Goal: Information Seeking & Learning: Learn about a topic

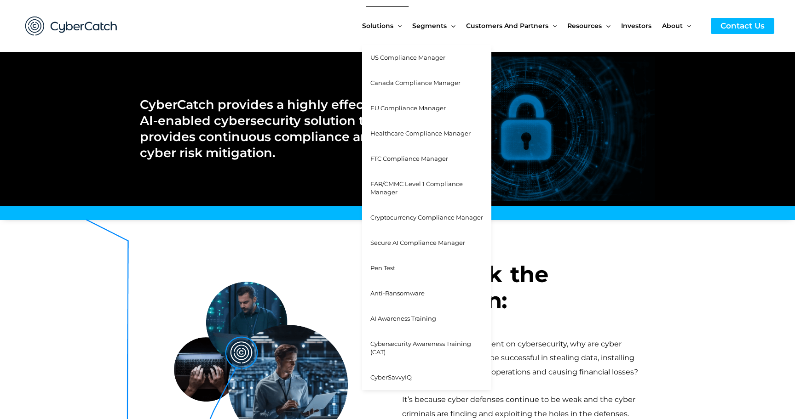
click at [394, 188] on link "FAR/CMMC Level 1 Compliance Manager" at bounding box center [426, 189] width 129 height 34
click at [403, 344] on span "Cybersecurity Awareness Training (CAT)" at bounding box center [420, 348] width 101 height 16
click at [400, 315] on span "AI Awareness Training" at bounding box center [403, 318] width 66 height 7
